Goal: Task Accomplishment & Management: Complete application form

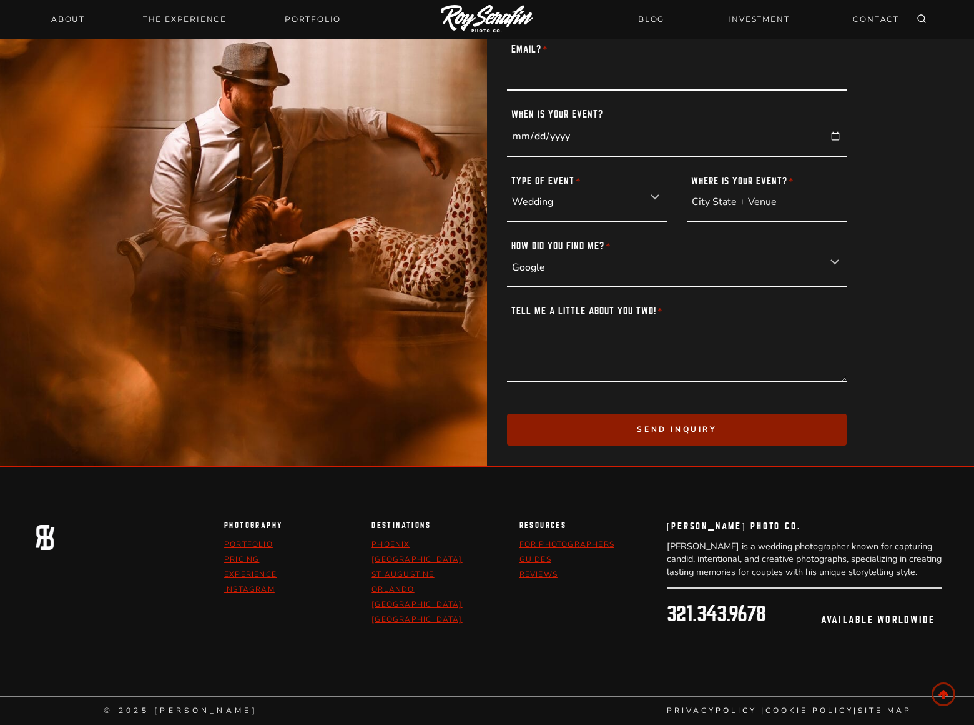
scroll to position [2228, 0]
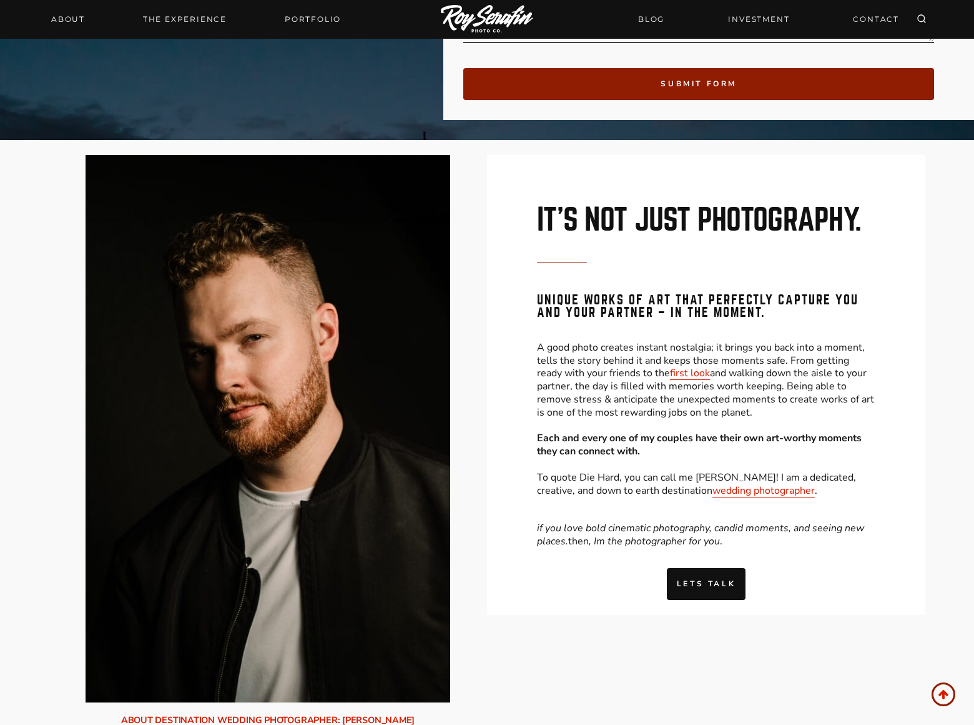
select select "Phone Call"
select select "Elopement"
select select "Instagram"
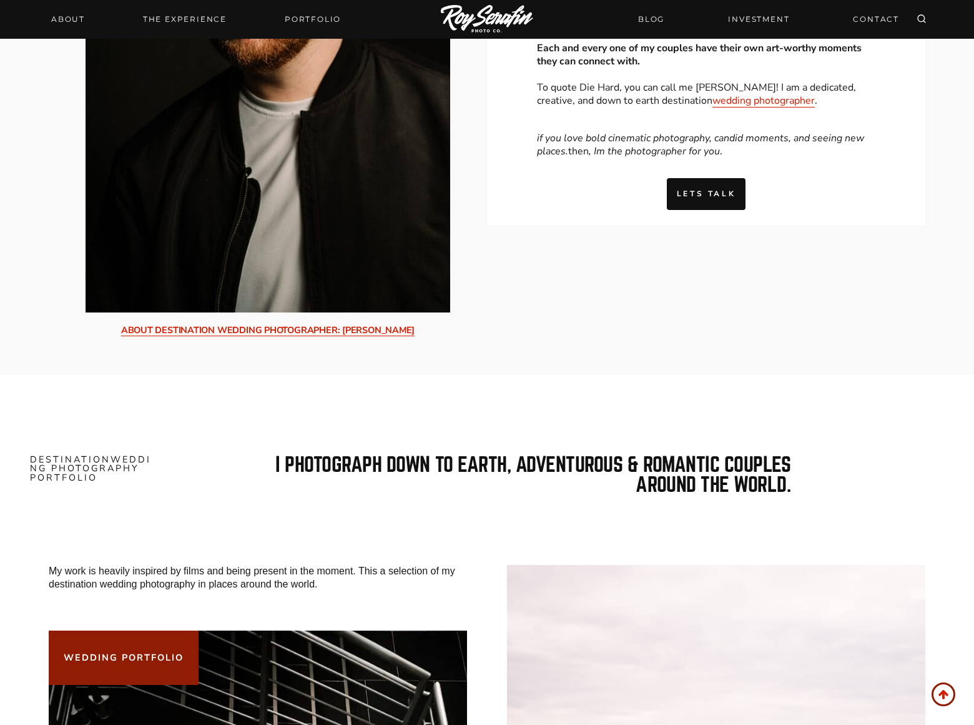
type input "[DATE]"
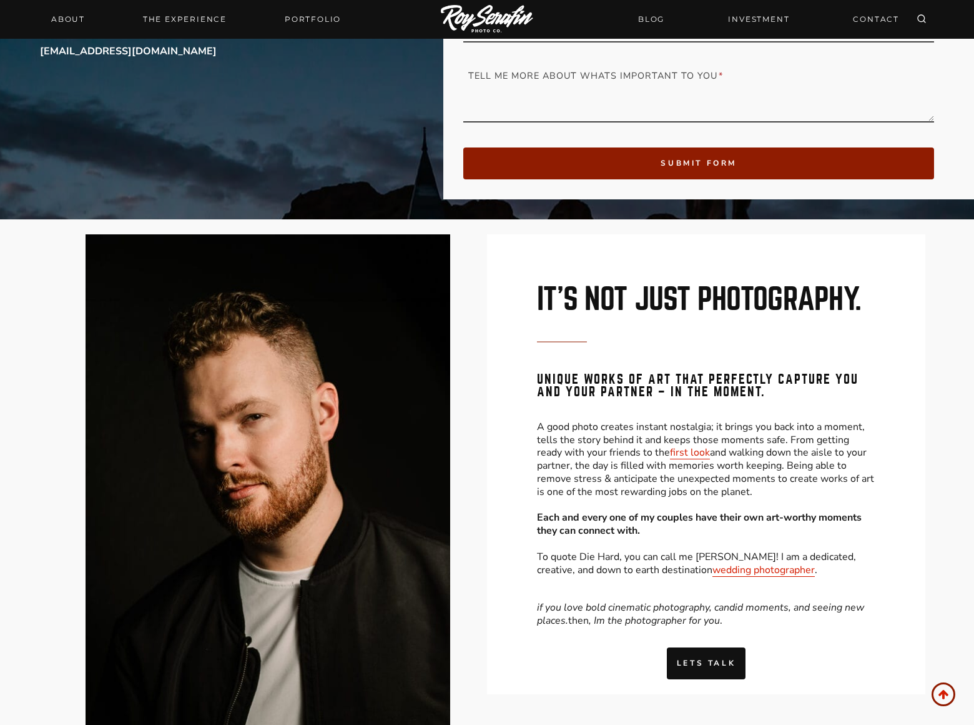
type input "[PHONE_NUMBER]"
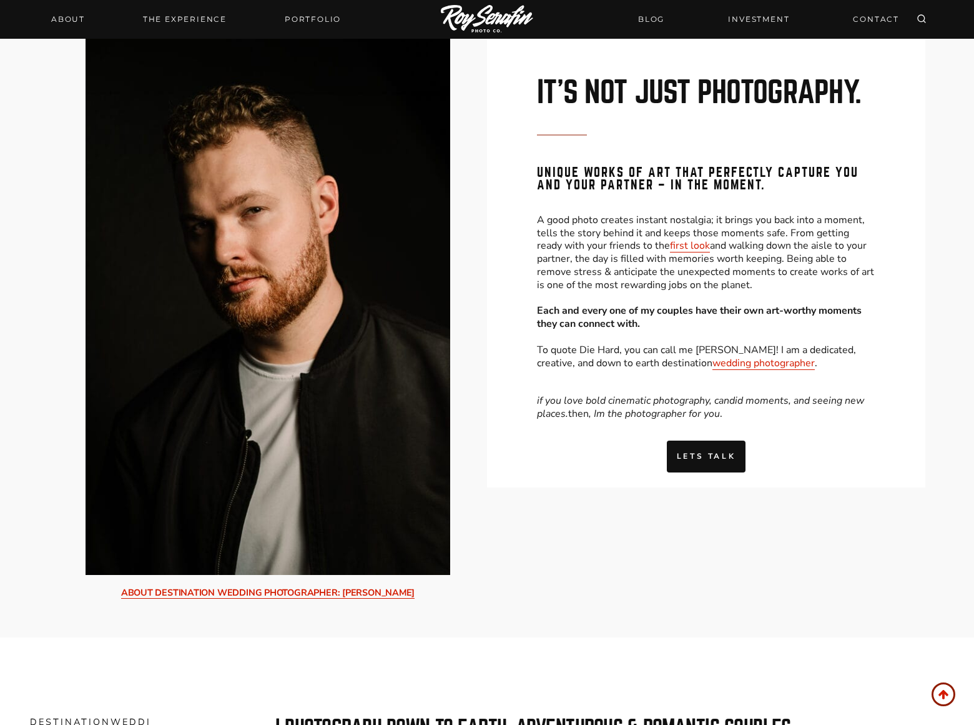
scroll to position [42, 0]
type textarea "In less than 24 hours your website can be on top position in search engine resu…"
